Goal: Task Accomplishment & Management: Use online tool/utility

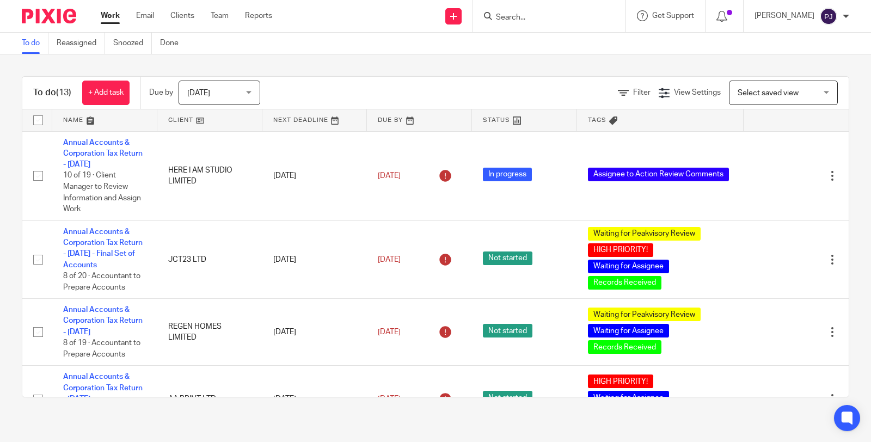
click at [212, 95] on span "Today" at bounding box center [216, 92] width 58 height 23
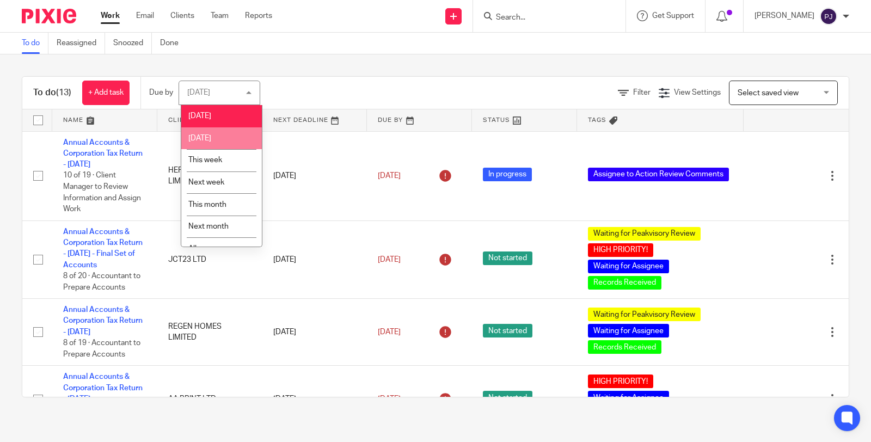
click at [371, 65] on div "To do (13) + Add task Due by Today Today Today Tomorrow This week Next week Thi…" at bounding box center [435, 236] width 871 height 365
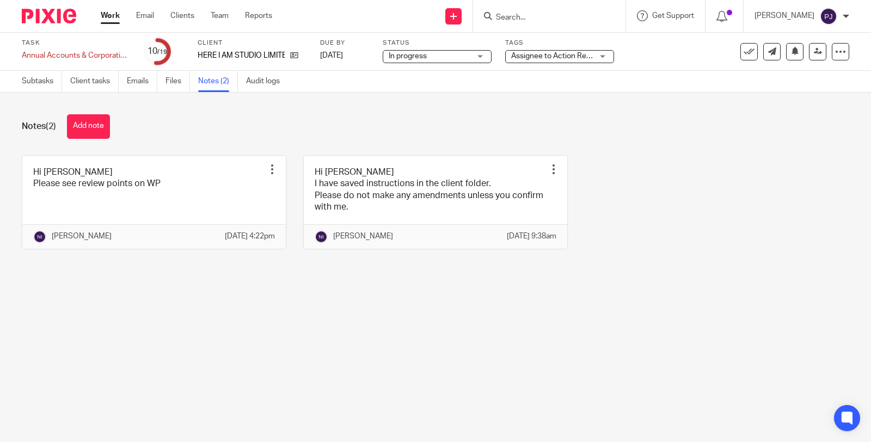
click at [106, 11] on link "Work" at bounding box center [110, 15] width 19 height 11
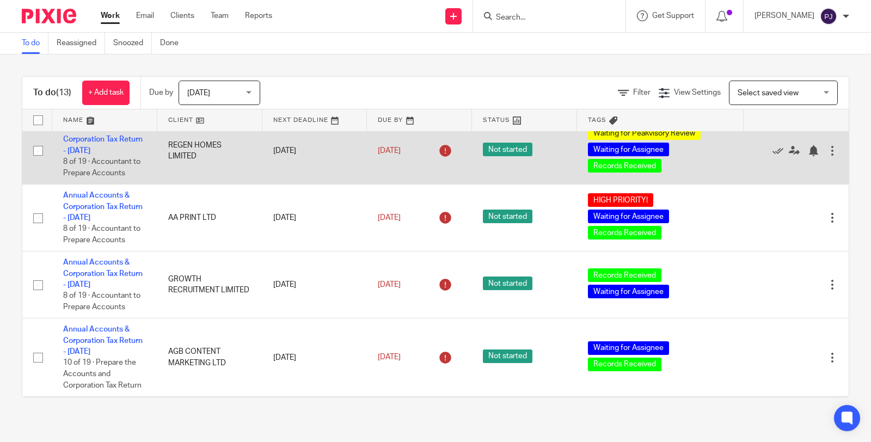
scroll to position [242, 0]
